Goal: Navigation & Orientation: Find specific page/section

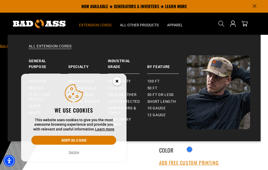
click at [100, 24] on span "Extension Cords" at bounding box center [95, 25] width 32 height 5
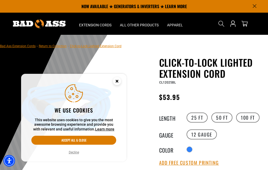
click at [119, 81] on circle "Close this option" at bounding box center [117, 81] width 8 height 8
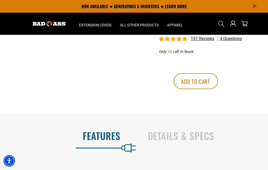
scroll to position [185, 0]
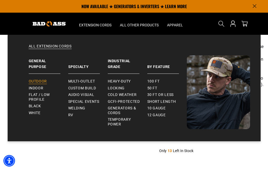
click at [40, 81] on span "Outdoor" at bounding box center [38, 81] width 18 height 5
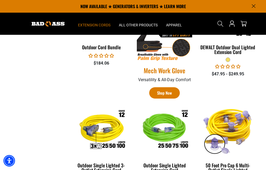
scroll to position [211, 0]
